Goal: Task Accomplishment & Management: Manage account settings

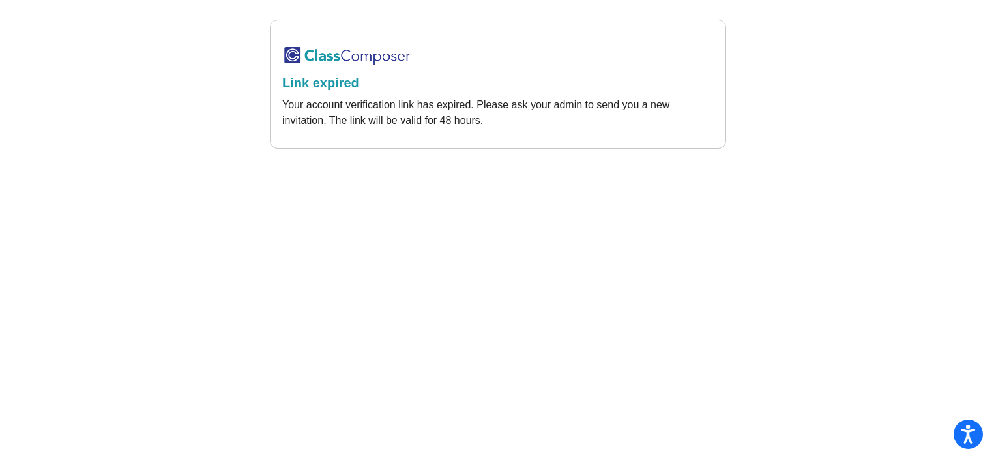
click at [321, 53] on img at bounding box center [347, 56] width 130 height 22
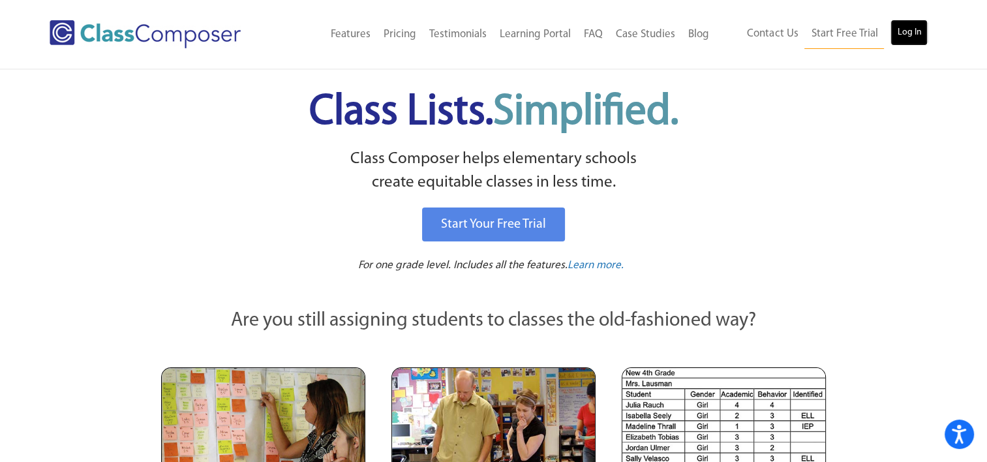
click at [902, 42] on link "Log In" at bounding box center [908, 33] width 37 height 26
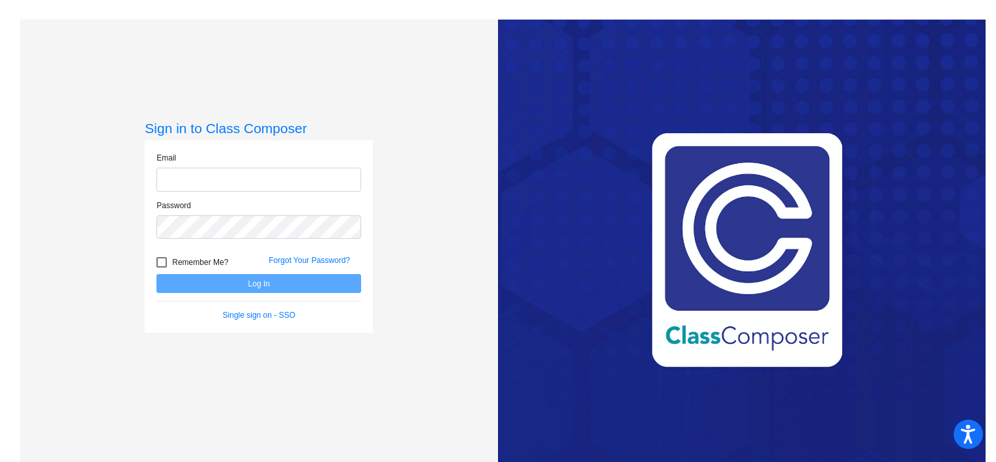
click at [269, 179] on input "email" at bounding box center [258, 180] width 205 height 24
type input "brimhalll@fowlervilleschools.org"
click at [235, 239] on div "Password" at bounding box center [259, 224] width 224 height 48
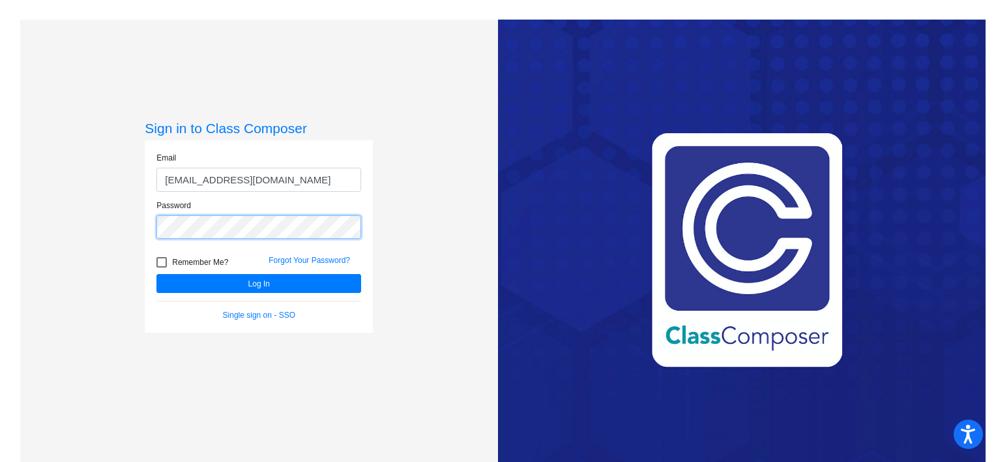
click at [156, 274] on button "Log In" at bounding box center [258, 283] width 205 height 19
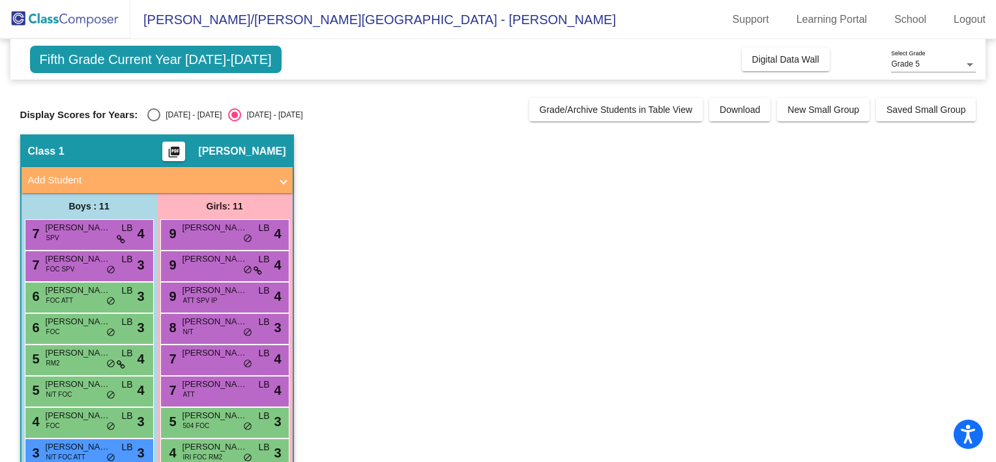
click at [293, 124] on div "Fifth Grade Current Year 2024-2025 Add, Move, or Retain Students Off On Incomin…" at bounding box center [498, 311] width 957 height 545
